Goal: Find specific page/section: Find specific page/section

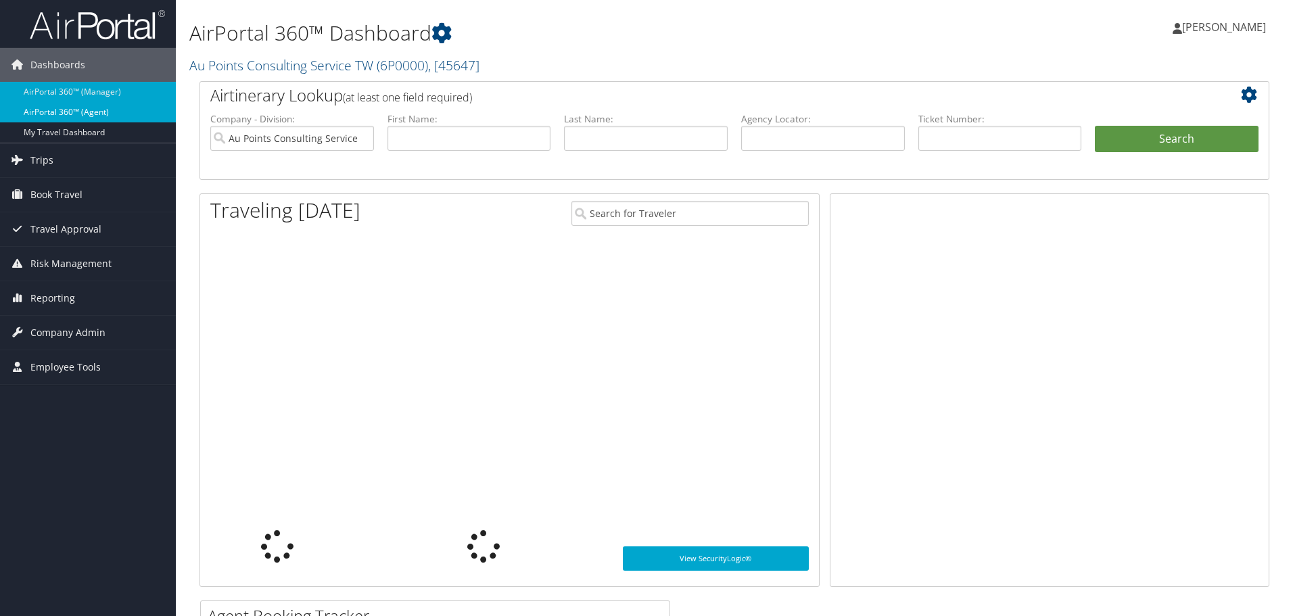
click at [88, 115] on link "AirPortal 360™ (Agent)" at bounding box center [88, 112] width 176 height 20
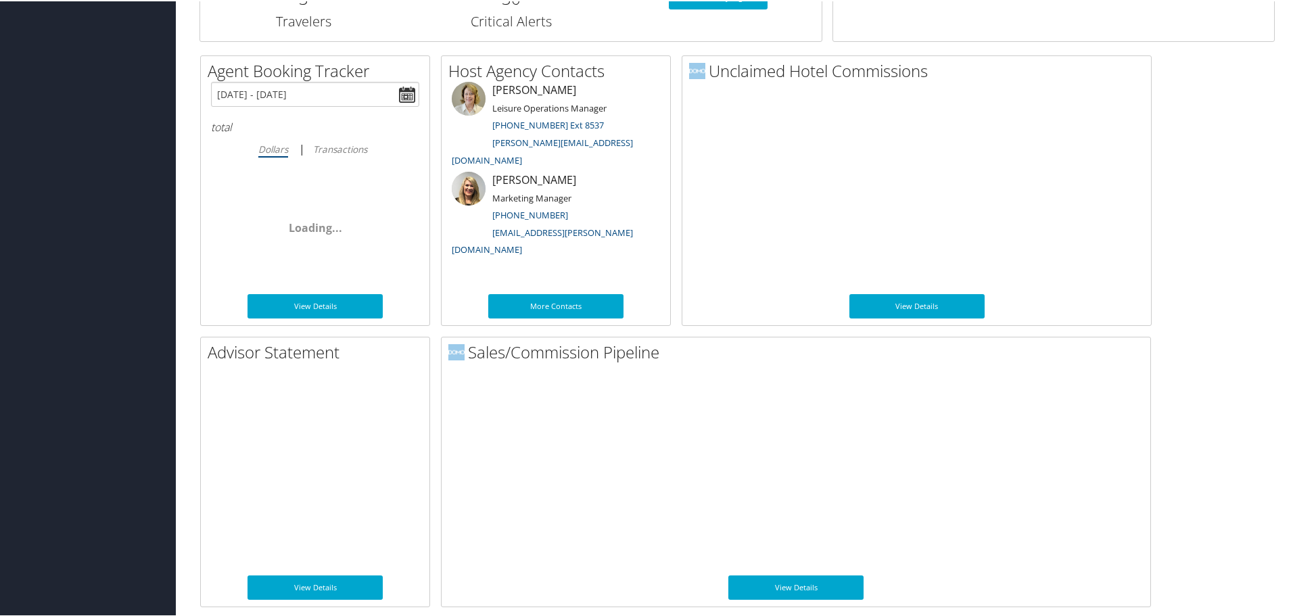
scroll to position [659, 0]
click at [821, 584] on link "View Details" at bounding box center [795, 586] width 135 height 24
